Goal: Complete application form

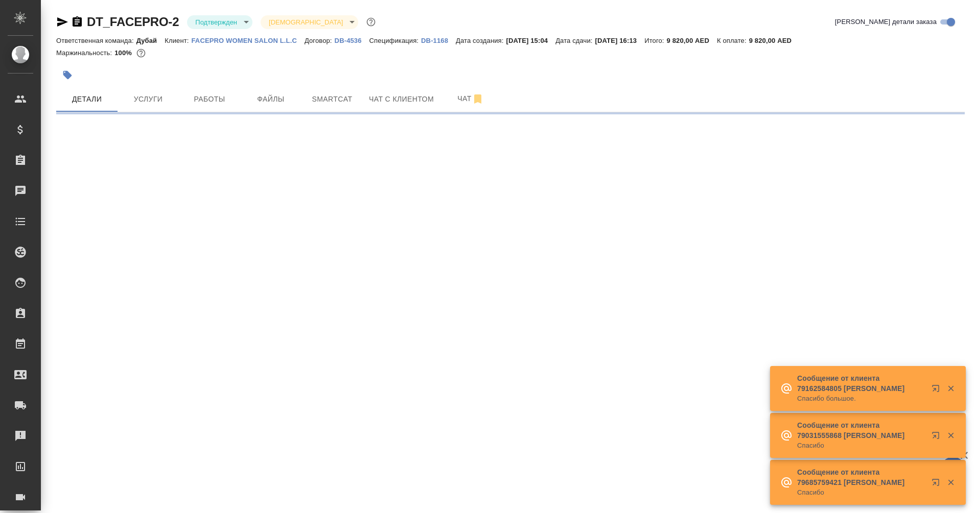
select select "RU"
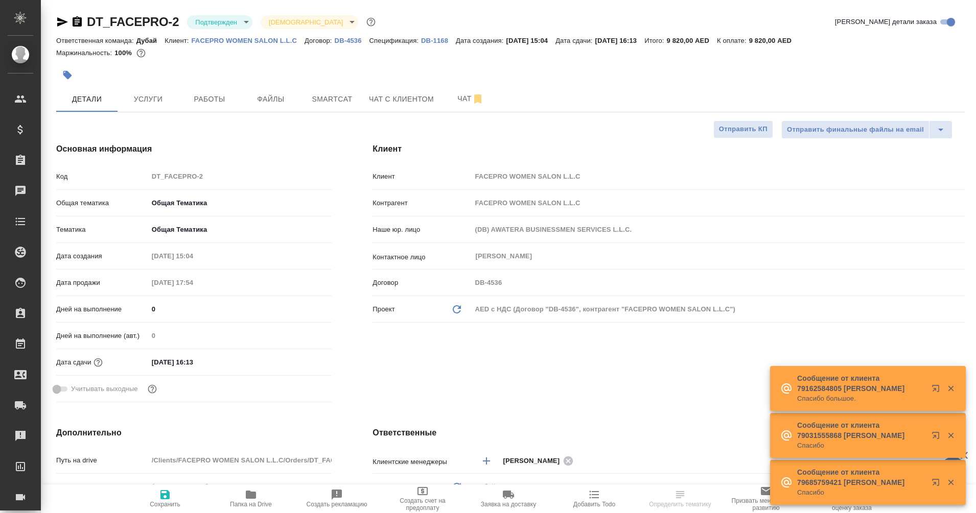
type textarea "x"
type input "[PERSON_NAME]"
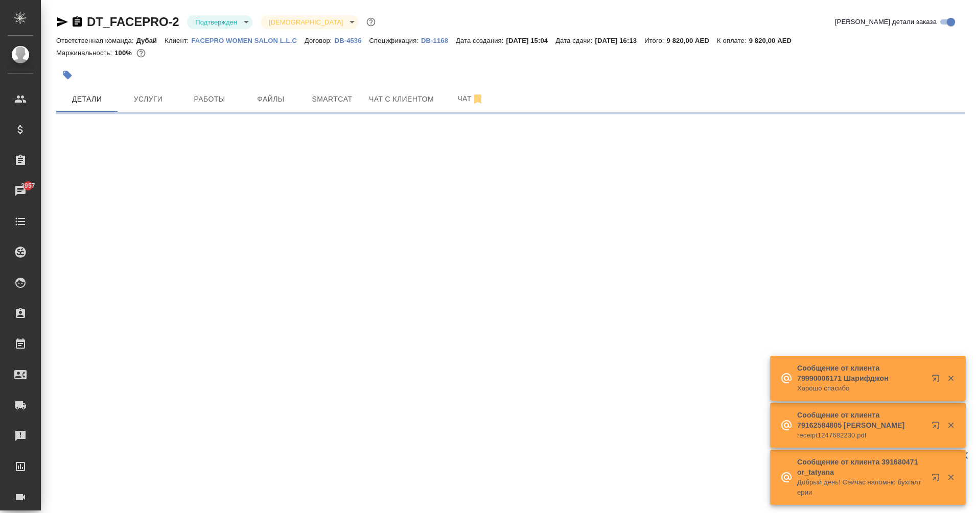
select select "RU"
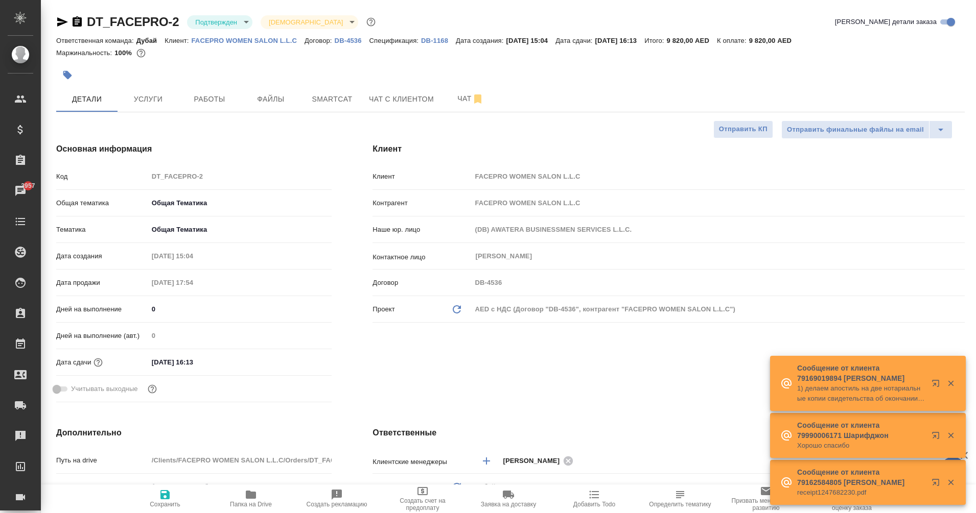
type textarea "x"
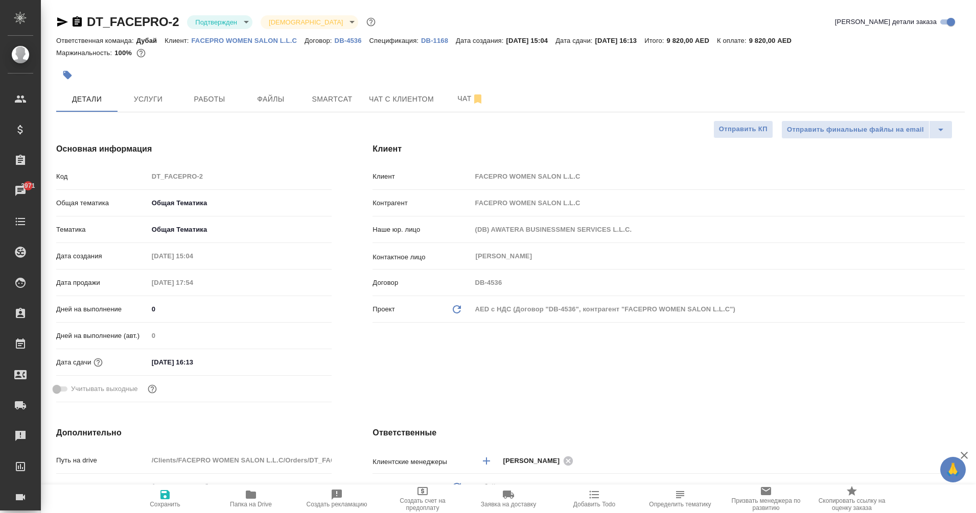
type textarea "x"
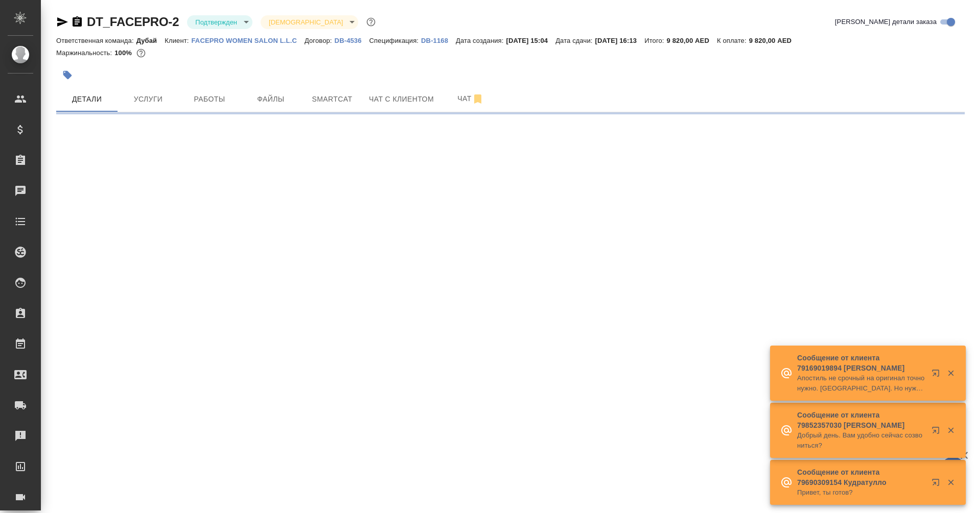
select select "RU"
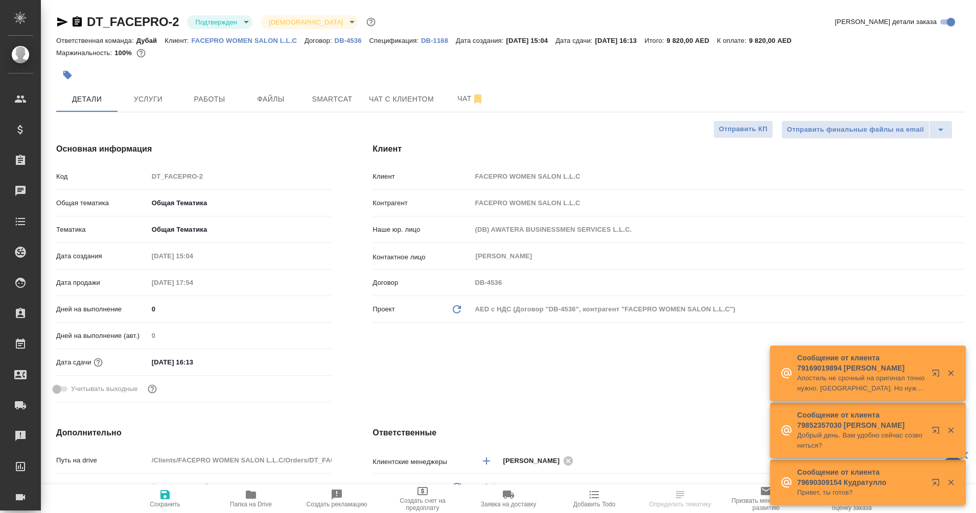
type textarea "x"
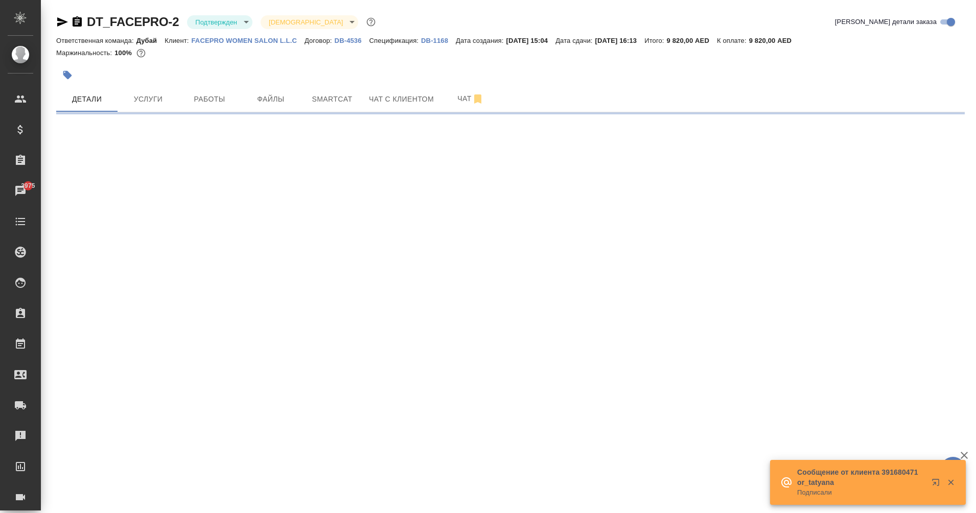
select select "RU"
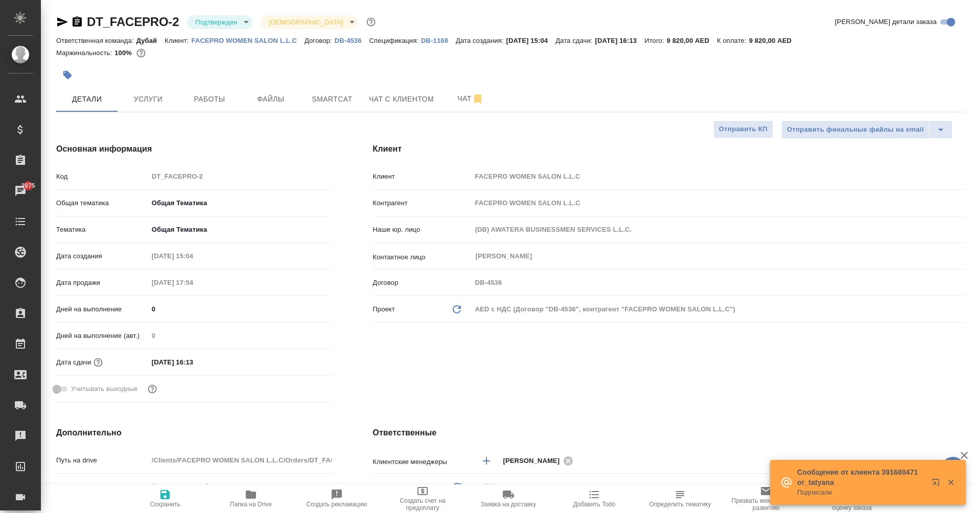
type textarea "x"
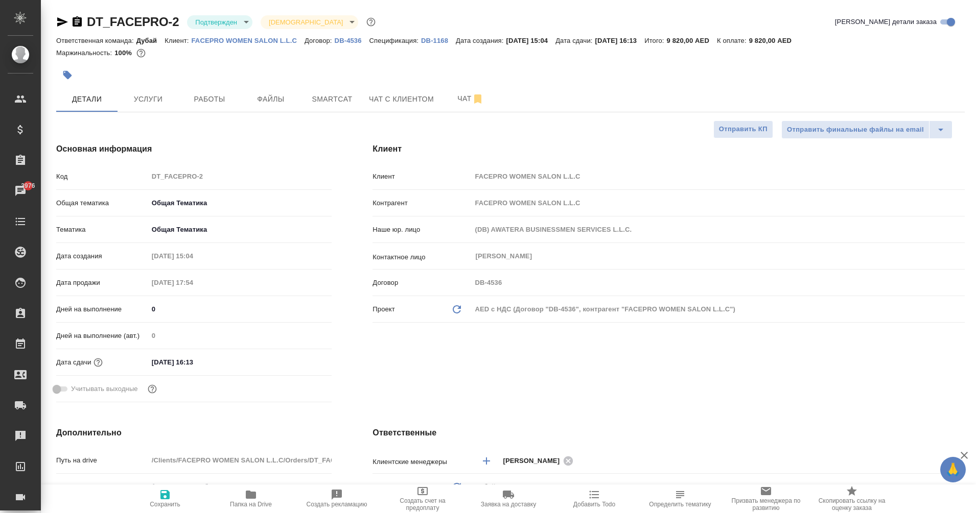
type textarea "x"
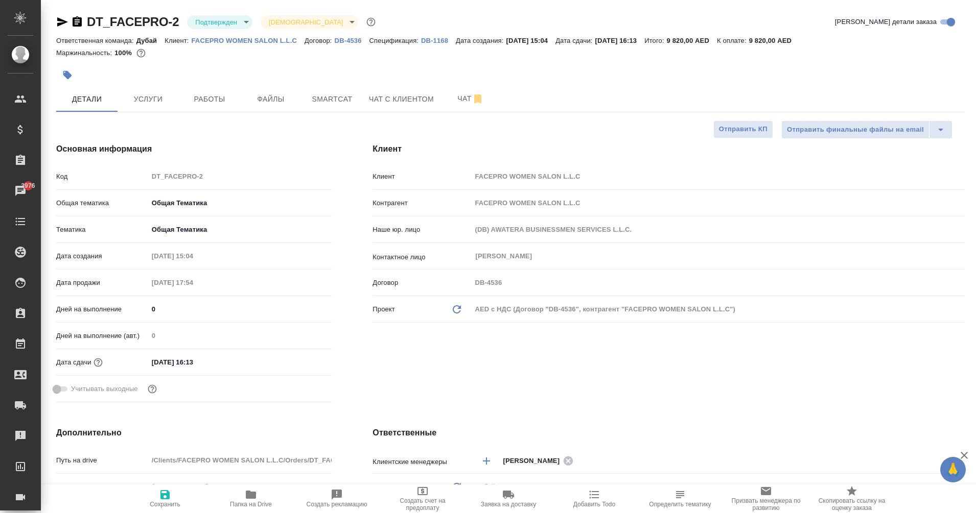
type textarea "x"
